Goal: Information Seeking & Learning: Learn about a topic

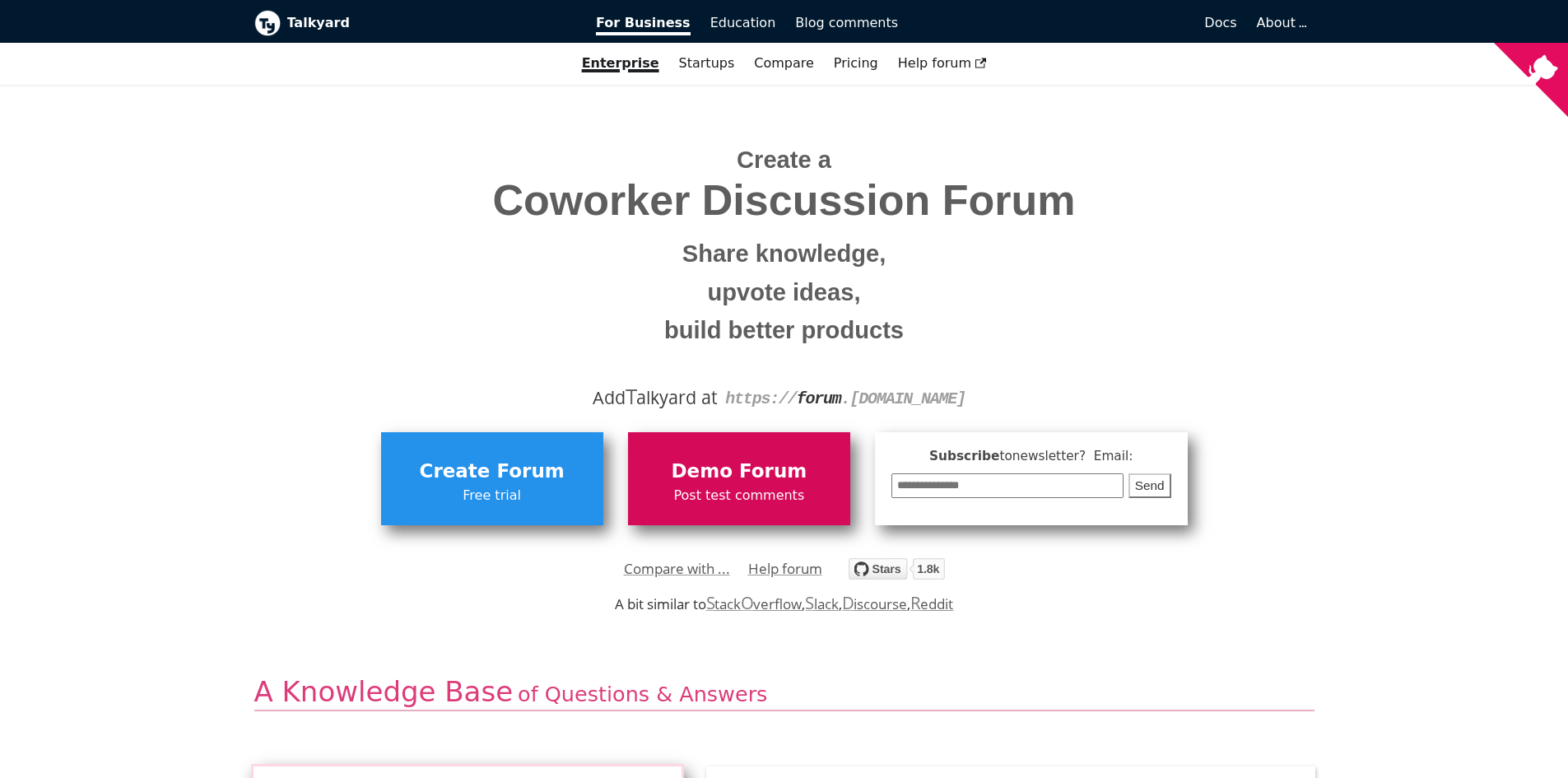
click at [735, 469] on span "Demo Forum" at bounding box center [738, 471] width 206 height 31
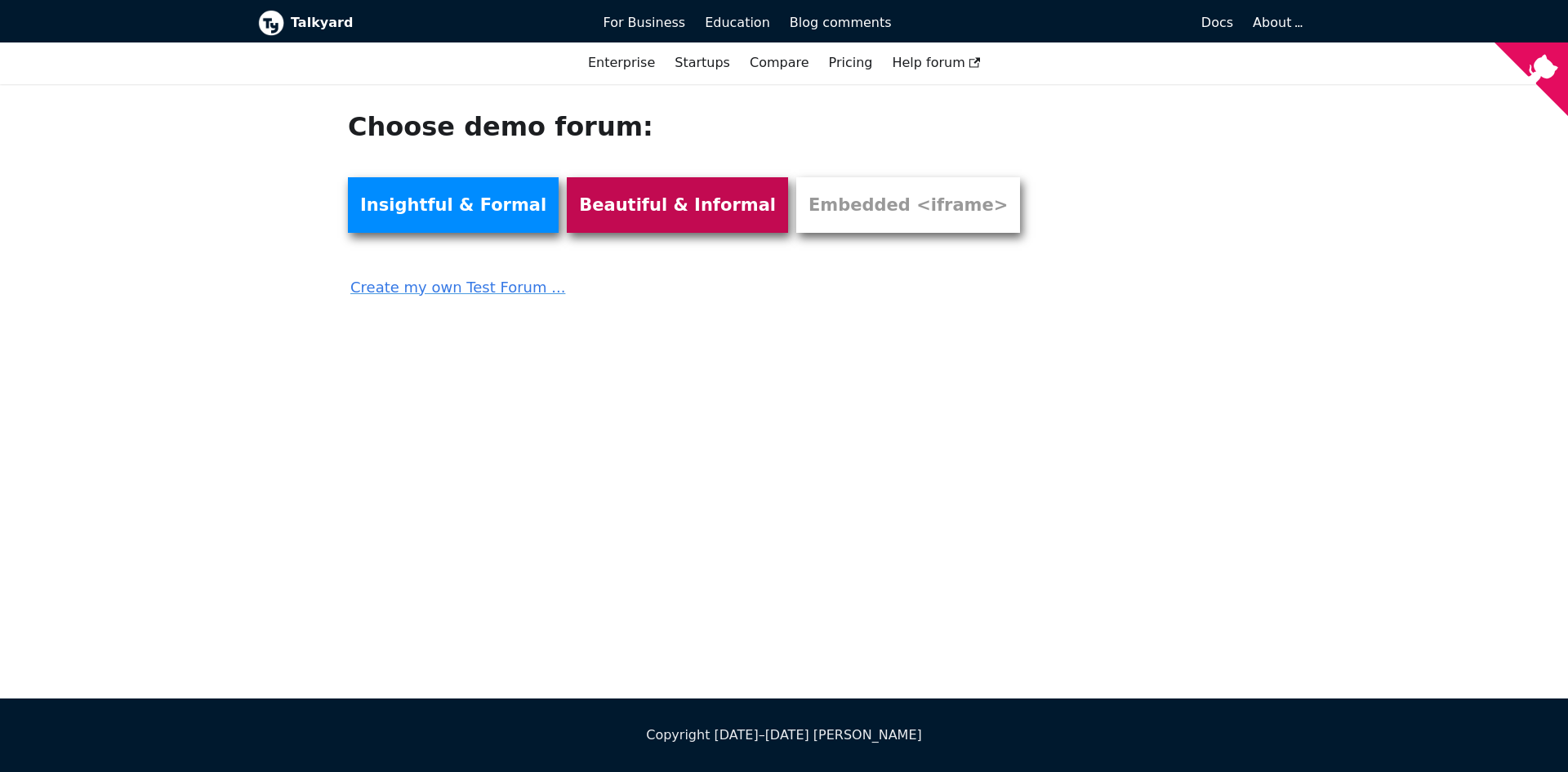
click at [626, 219] on link "Beautiful & Informal" at bounding box center [677, 204] width 221 height 55
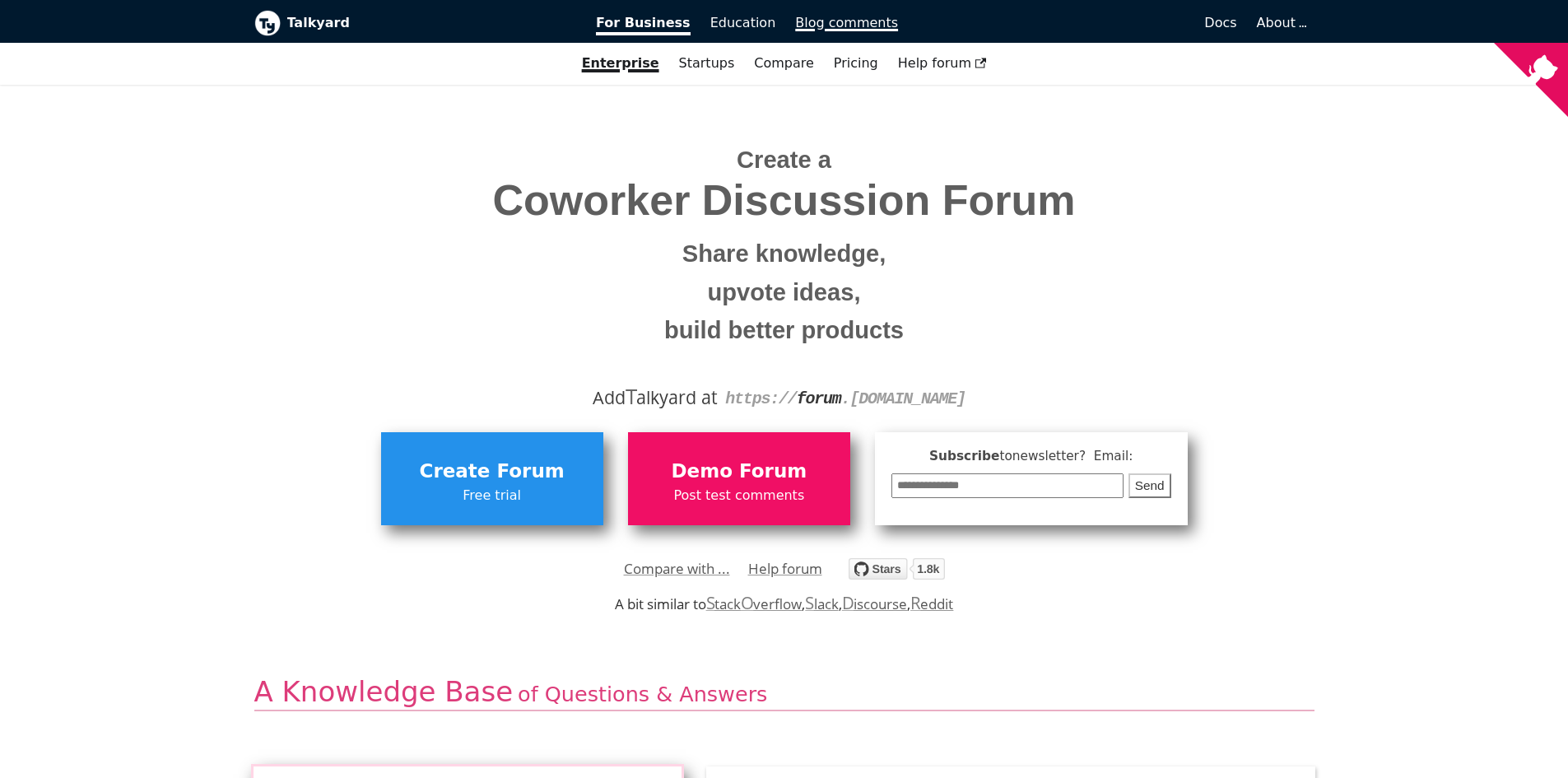
click at [819, 21] on span "Blog comments" at bounding box center [847, 23] width 103 height 15
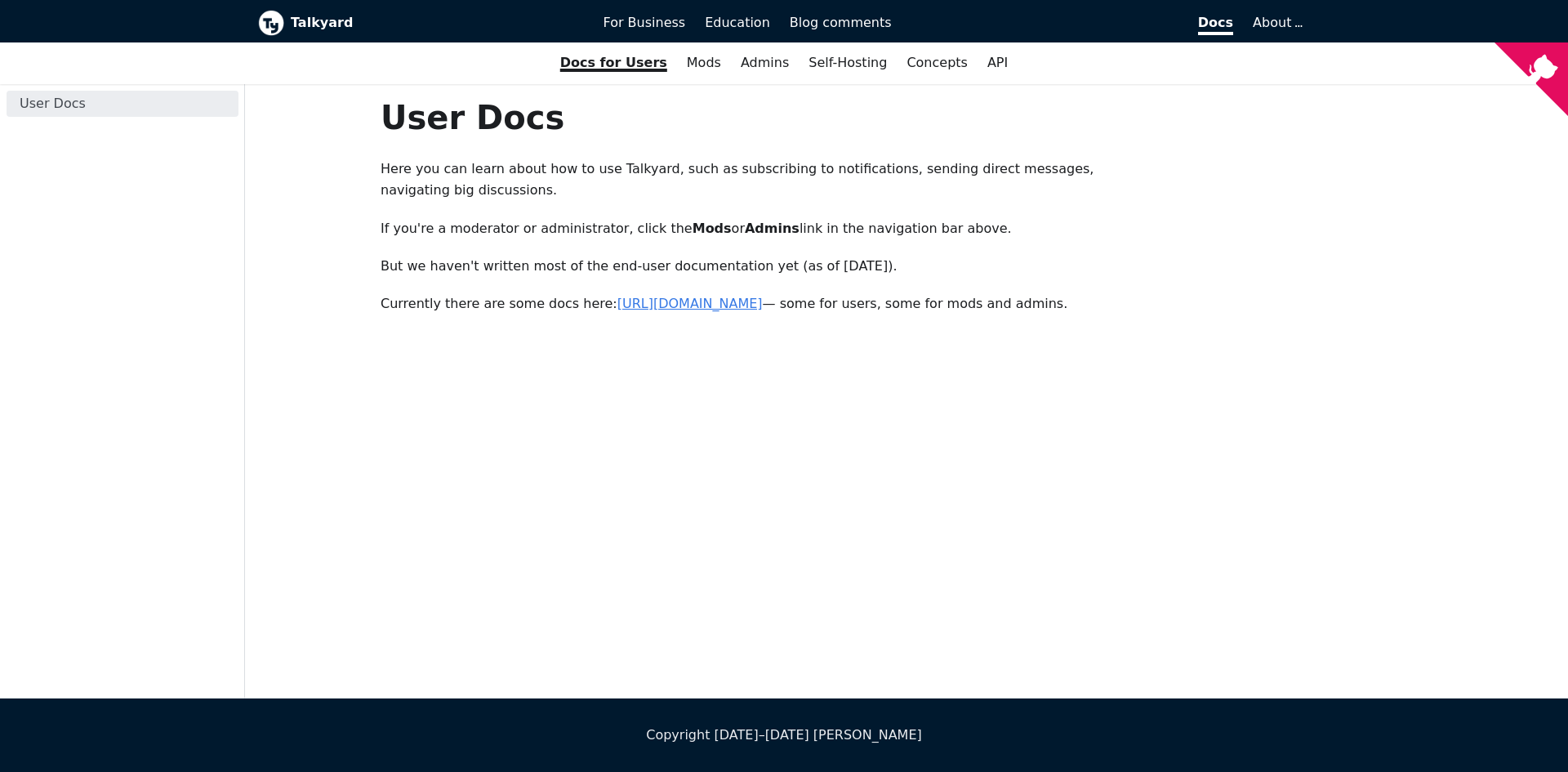
click at [695, 295] on link "https://forum.talkyard.io/latest/docs" at bounding box center [690, 303] width 146 height 15
